Goal: Obtain resource: Obtain resource

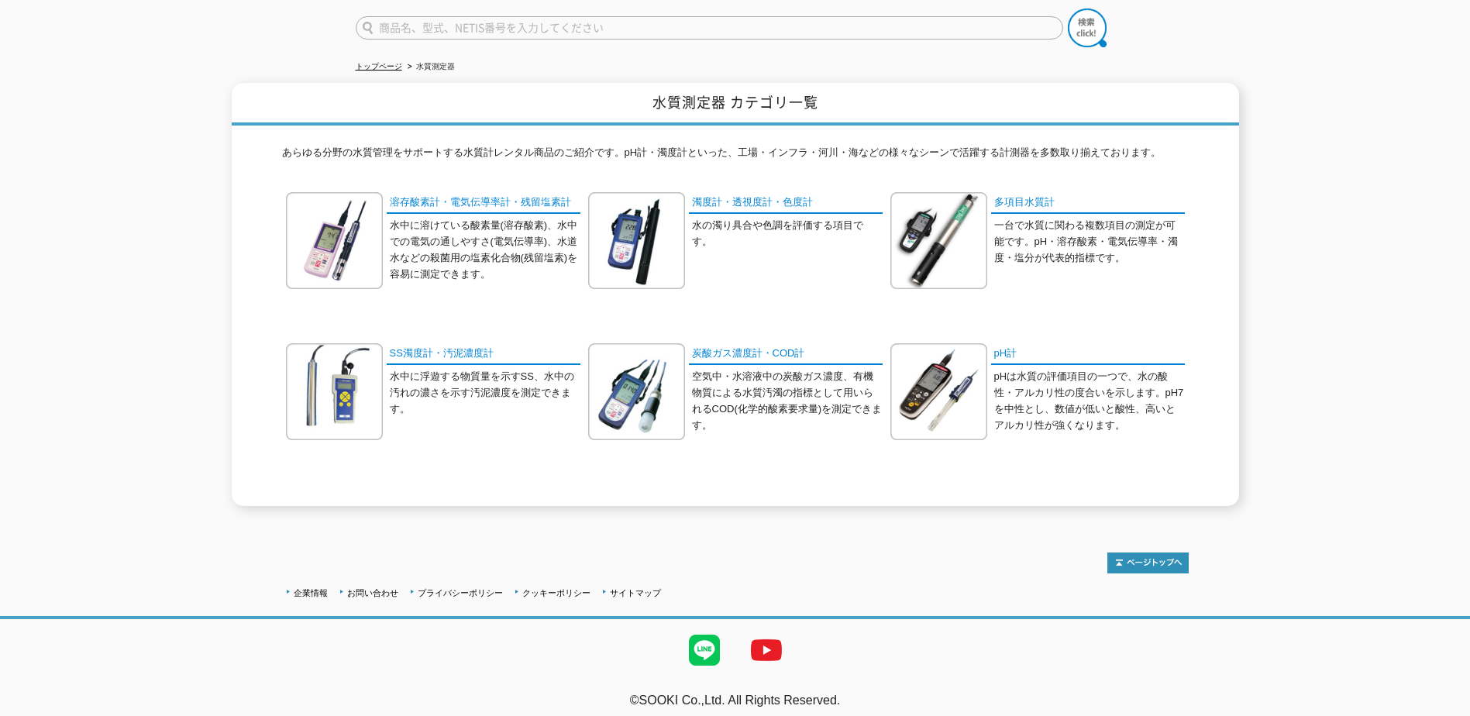
scroll to position [123, 0]
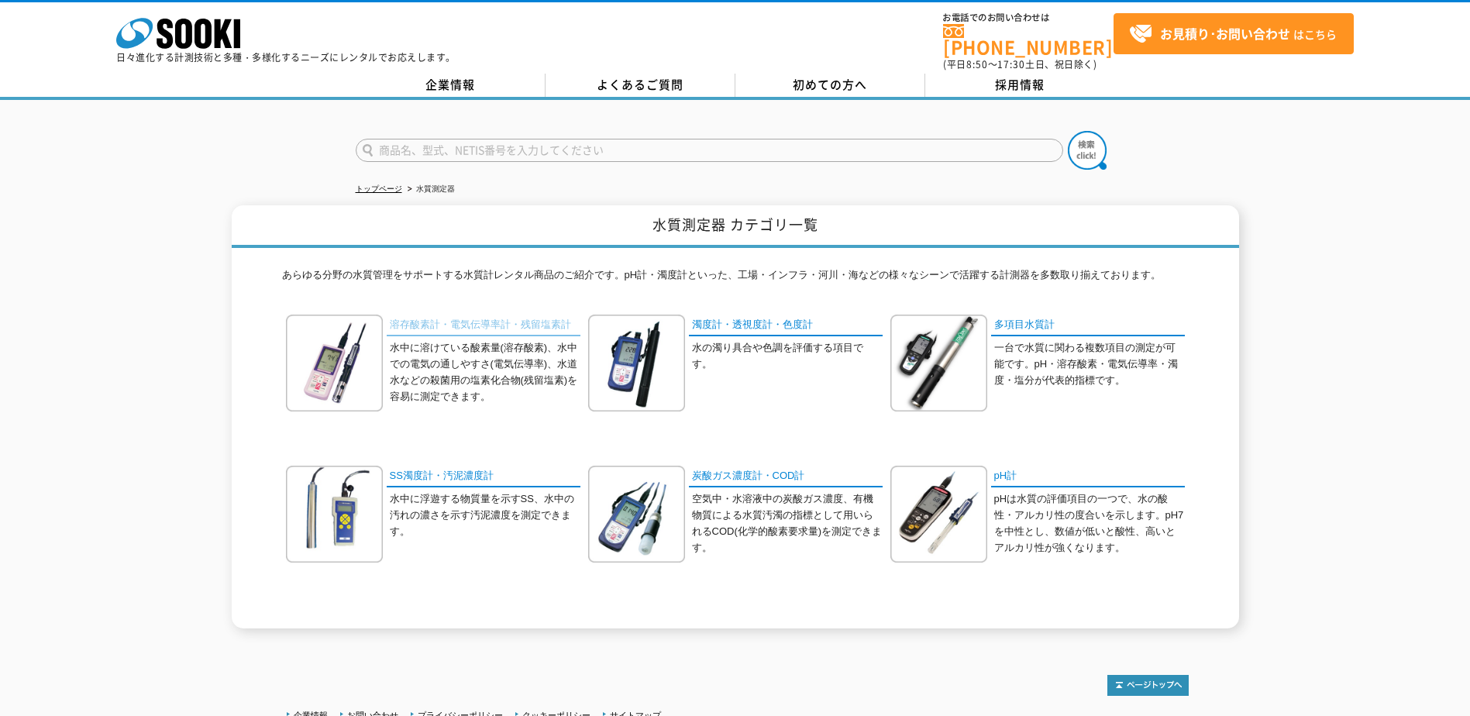
click at [447, 315] on link "溶存酸素計・電気伝導率計・残留塩素計" at bounding box center [484, 326] width 194 height 22
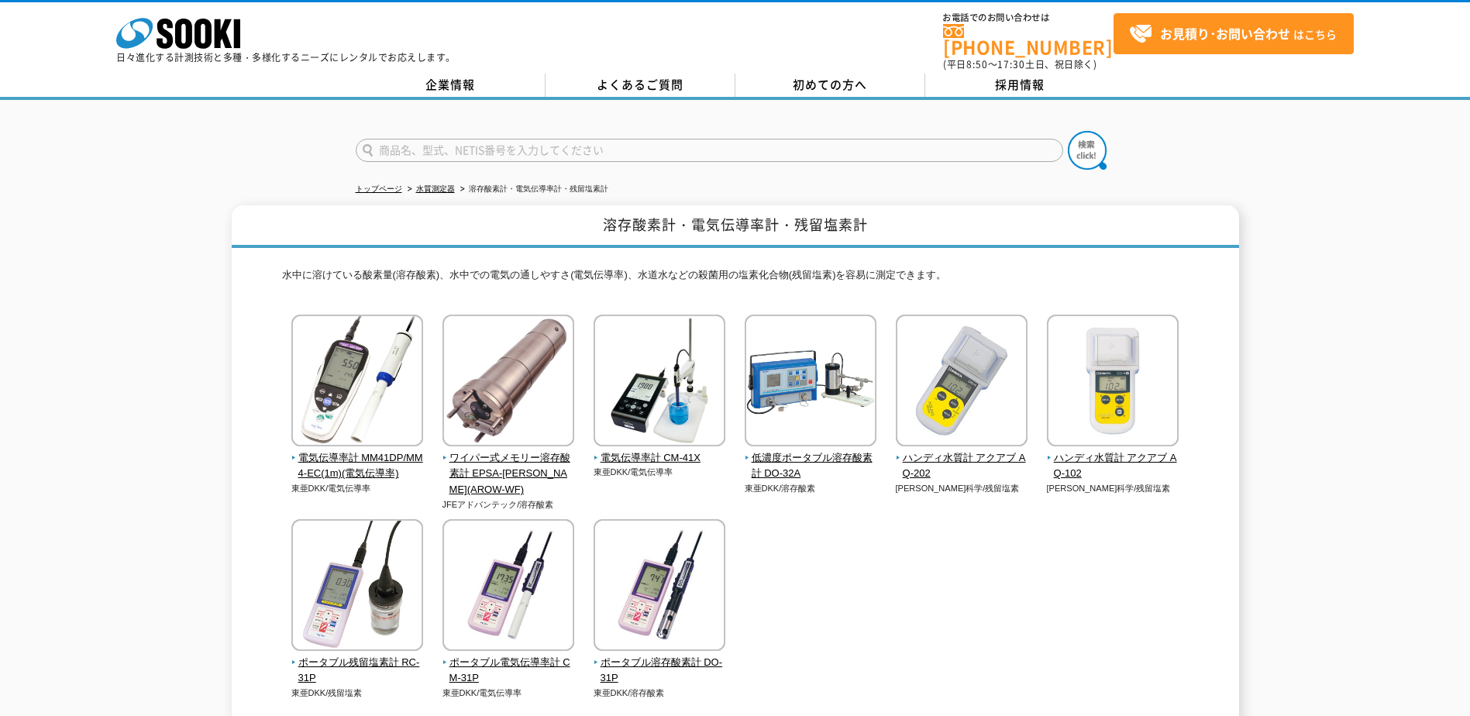
scroll to position [77, 0]
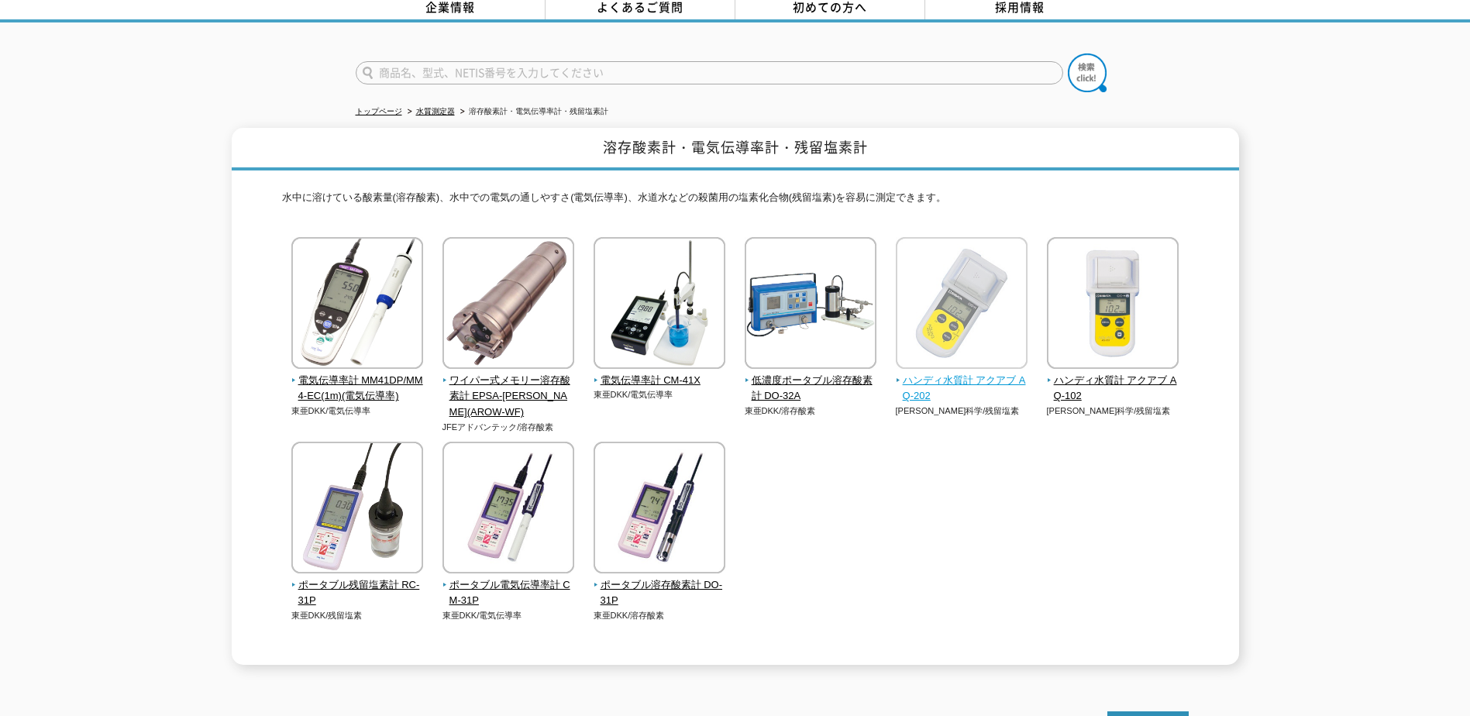
click at [922, 373] on span "ハンディ水質計 アクアブ AQ-202" at bounding box center [962, 389] width 132 height 33
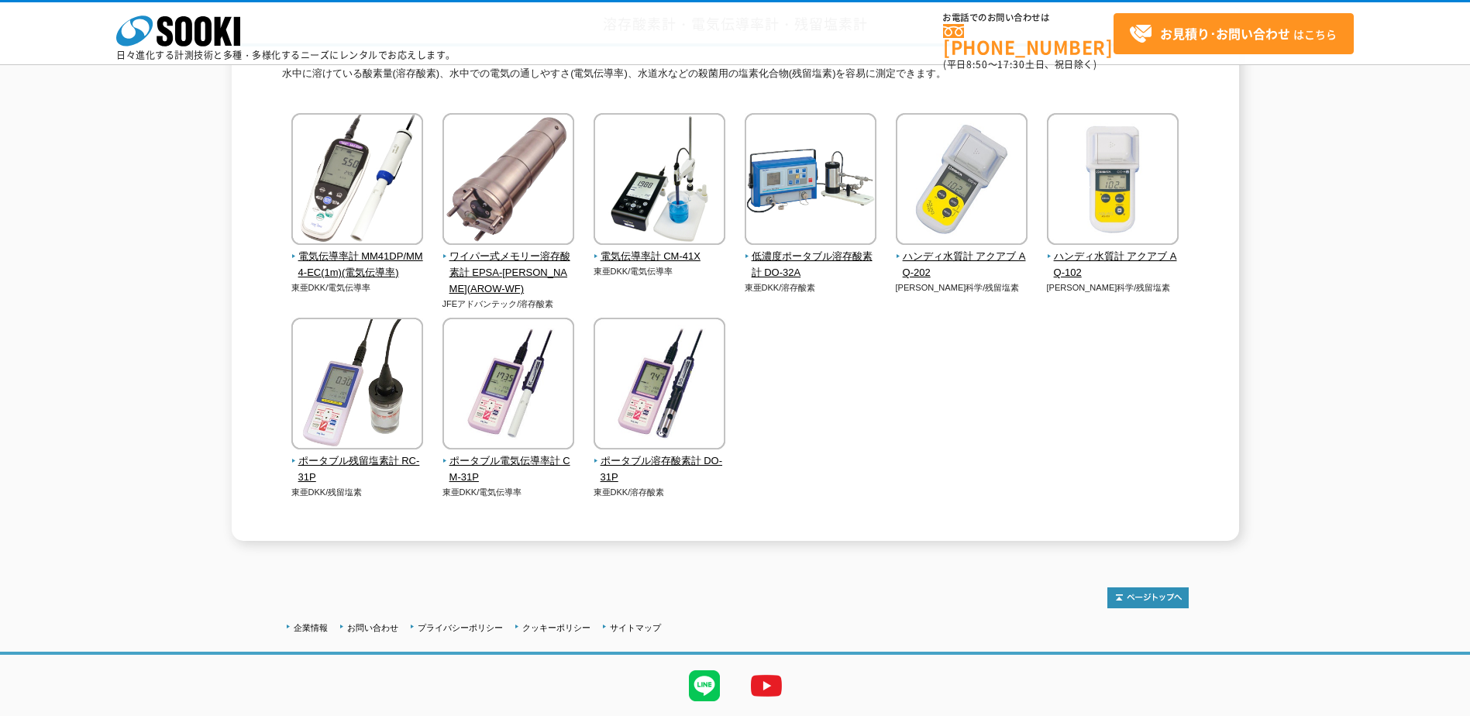
scroll to position [175, 0]
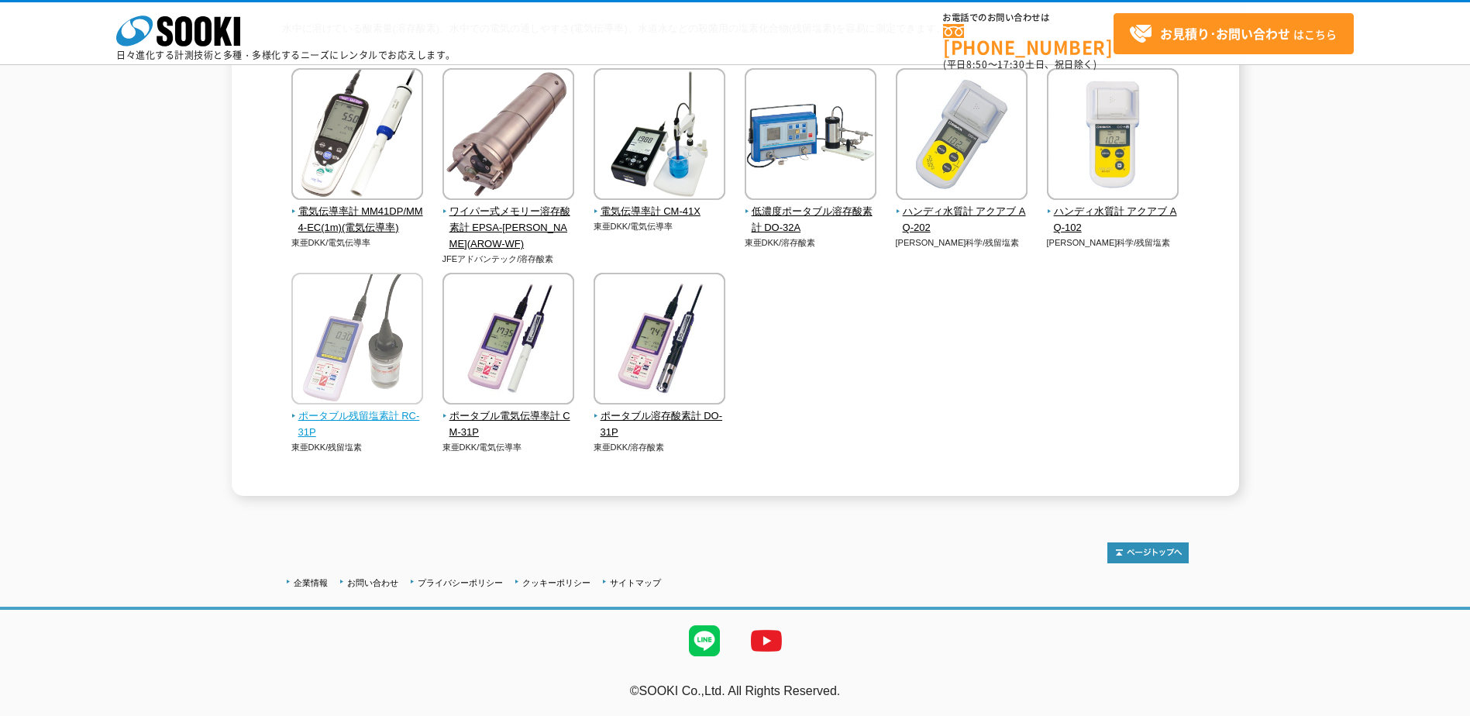
click at [322, 424] on span "ポータブル残留塩素計 RC-31P" at bounding box center [357, 424] width 132 height 33
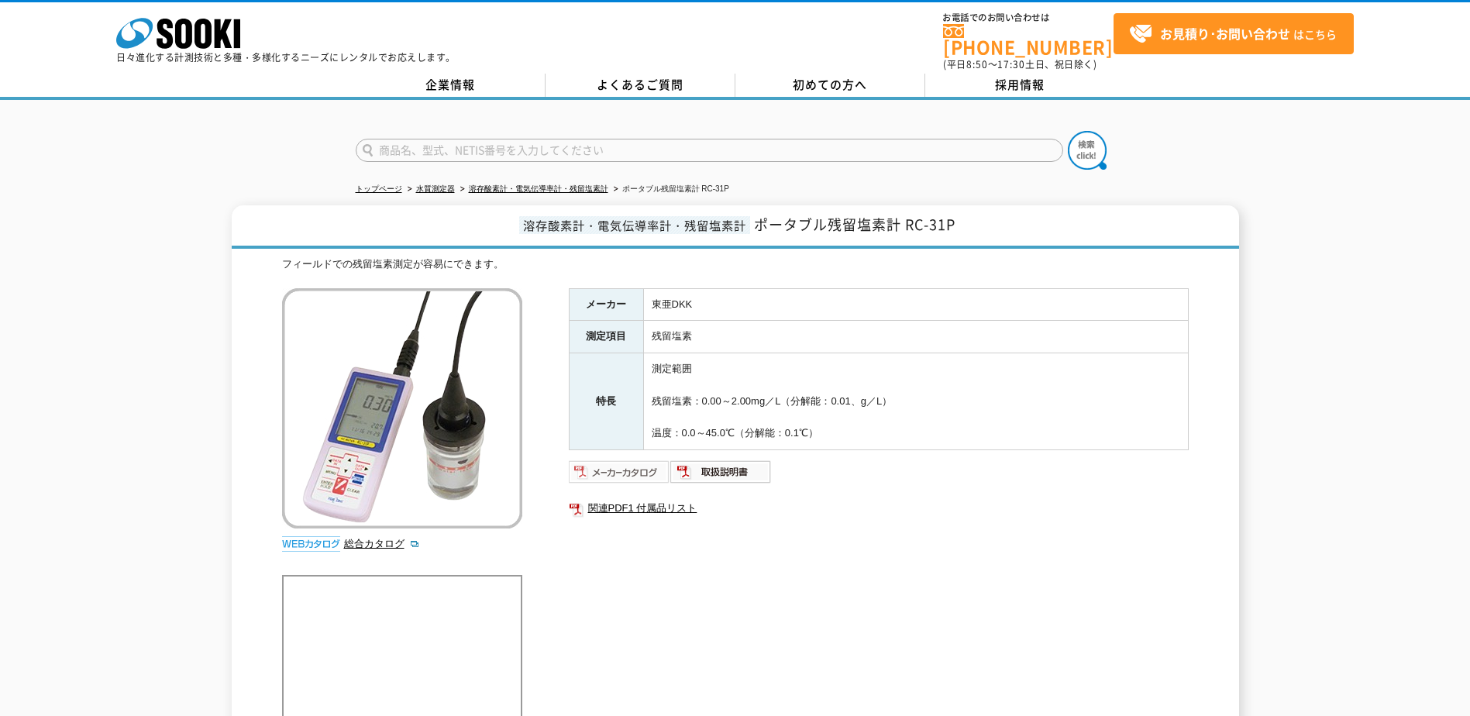
click at [641, 459] on img at bounding box center [619, 471] width 101 height 25
click at [617, 459] on img at bounding box center [619, 471] width 101 height 25
click at [653, 467] on img at bounding box center [619, 471] width 101 height 25
